Goal: Navigation & Orientation: Find specific page/section

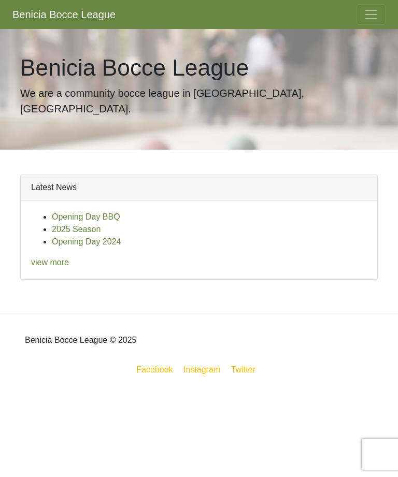
click at [55, 258] on link "view more" at bounding box center [50, 262] width 38 height 9
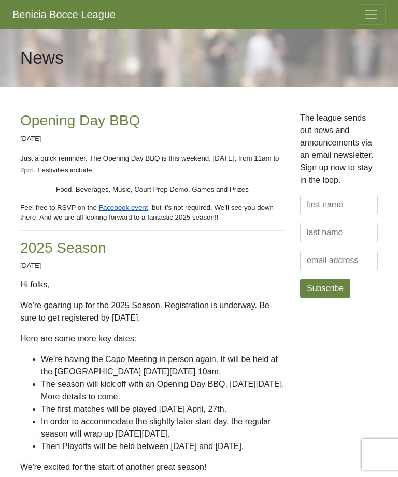
click at [370, 19] on span "Toggle navigation" at bounding box center [371, 15] width 16 height 16
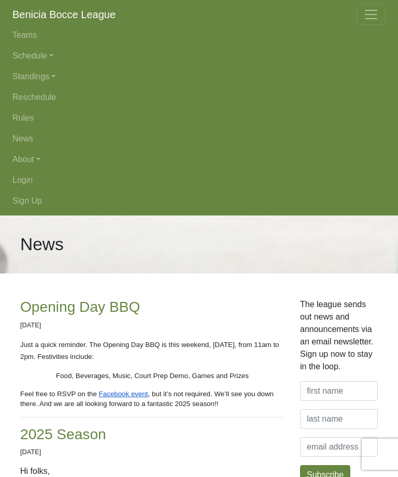
click at [372, 15] on span "Toggle navigation" at bounding box center [371, 15] width 16 height 16
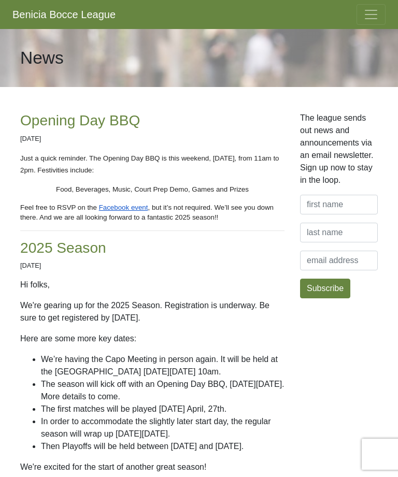
click at [372, 10] on span "Toggle navigation" at bounding box center [371, 15] width 16 height 16
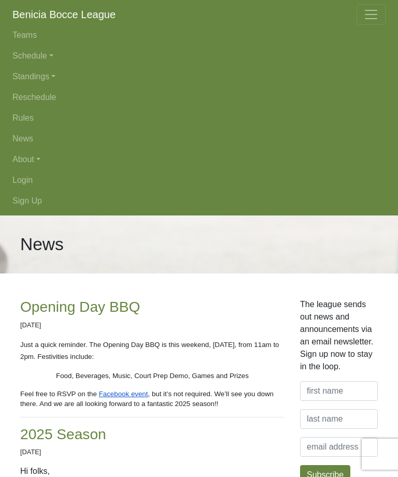
click at [47, 57] on link "Schedule" at bounding box center [198, 56] width 373 height 21
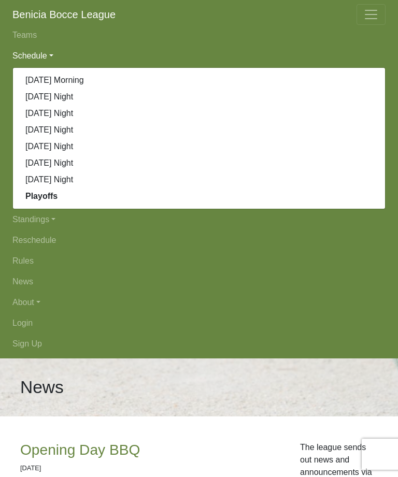
click at [73, 100] on link "[DATE] Night" at bounding box center [199, 97] width 372 height 17
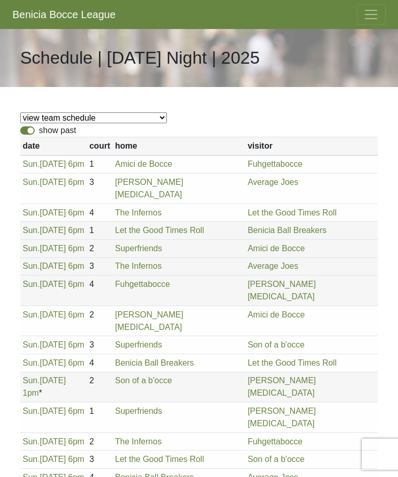
click at [366, 15] on span "Toggle navigation" at bounding box center [371, 15] width 16 height 16
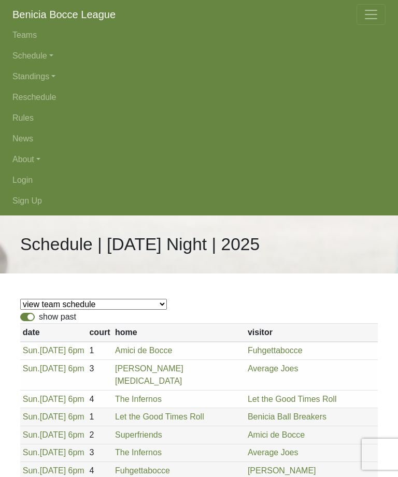
click at [50, 76] on link "Standings" at bounding box center [198, 76] width 373 height 21
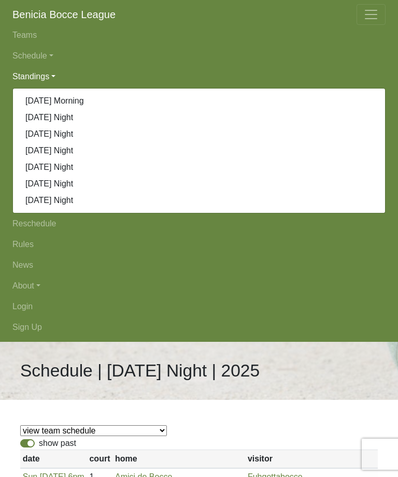
click at [279, 269] on link "News" at bounding box center [198, 265] width 373 height 21
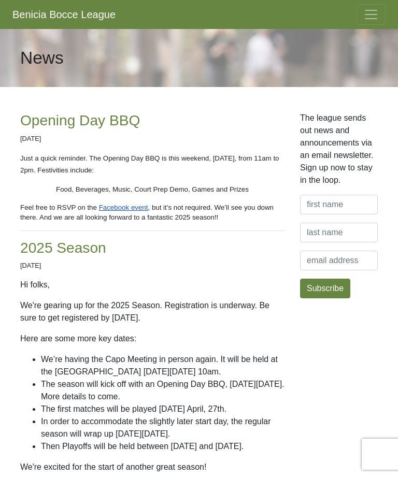
click at [376, 17] on span "Toggle navigation" at bounding box center [371, 15] width 16 height 16
